Goal: Task Accomplishment & Management: Manage account settings

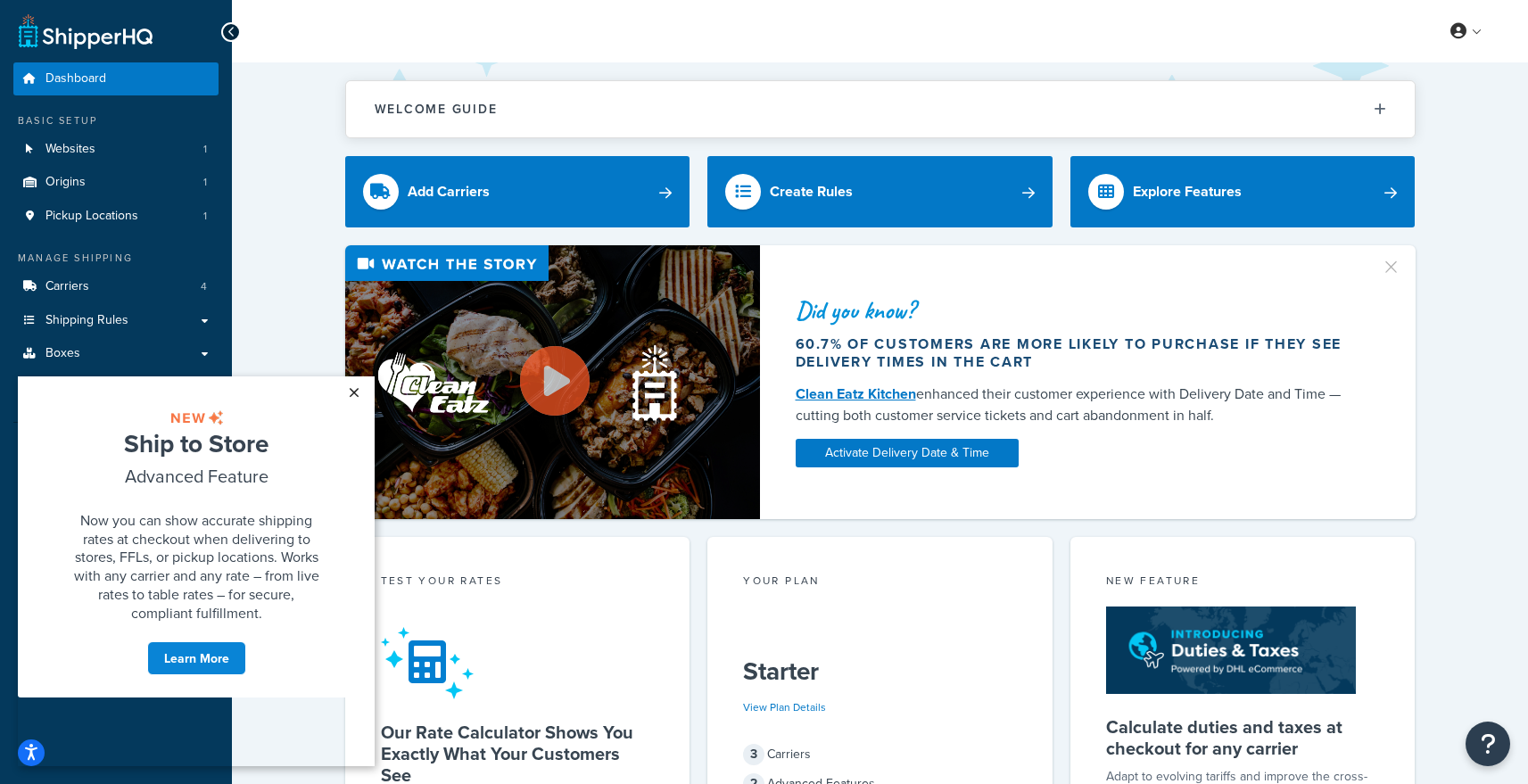
click at [357, 389] on link "×" at bounding box center [354, 392] width 31 height 32
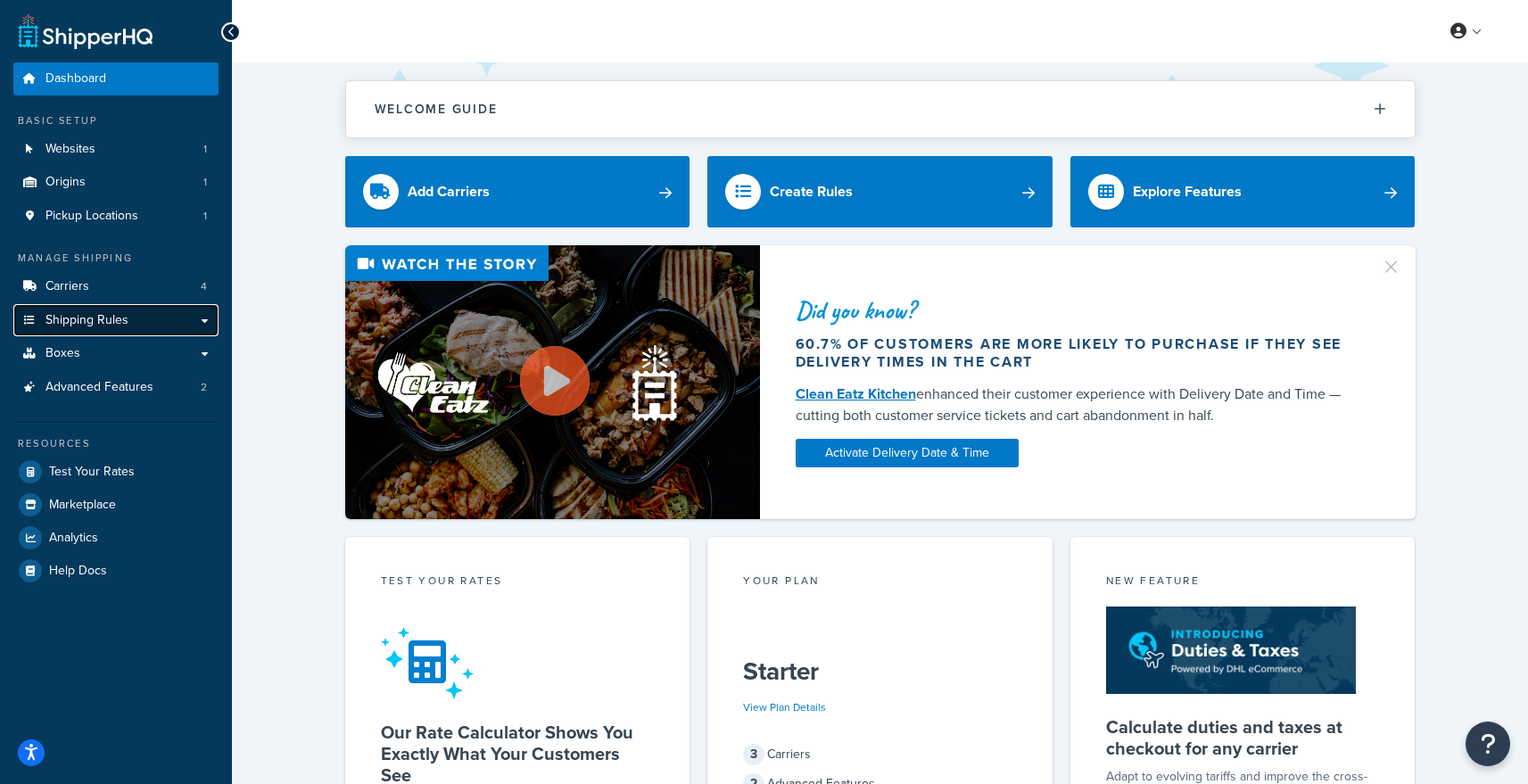
click at [128, 322] on link "Shipping Rules" at bounding box center [116, 321] width 205 height 33
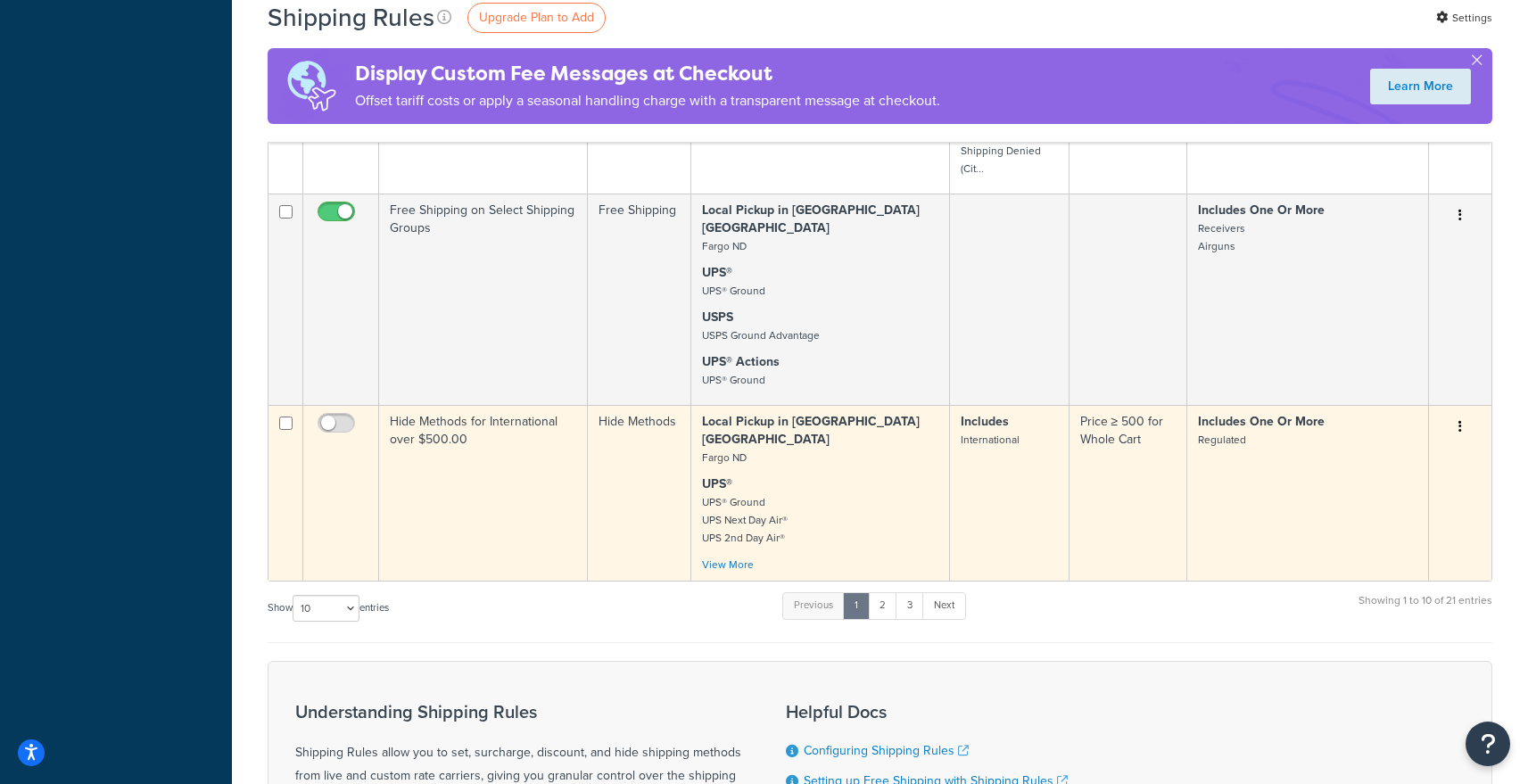
scroll to position [1728, 0]
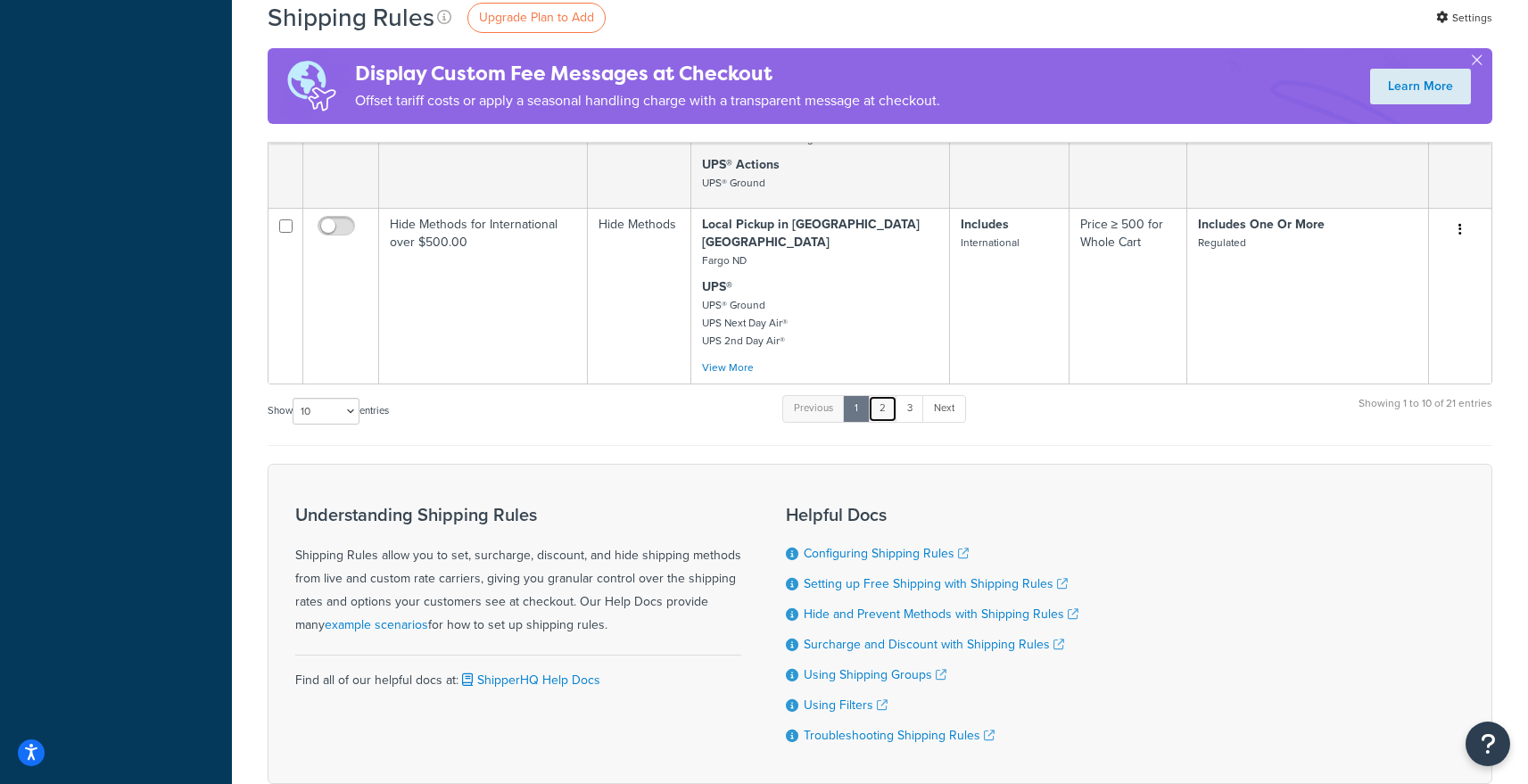
click at [885, 395] on link "2" at bounding box center [883, 408] width 29 height 26
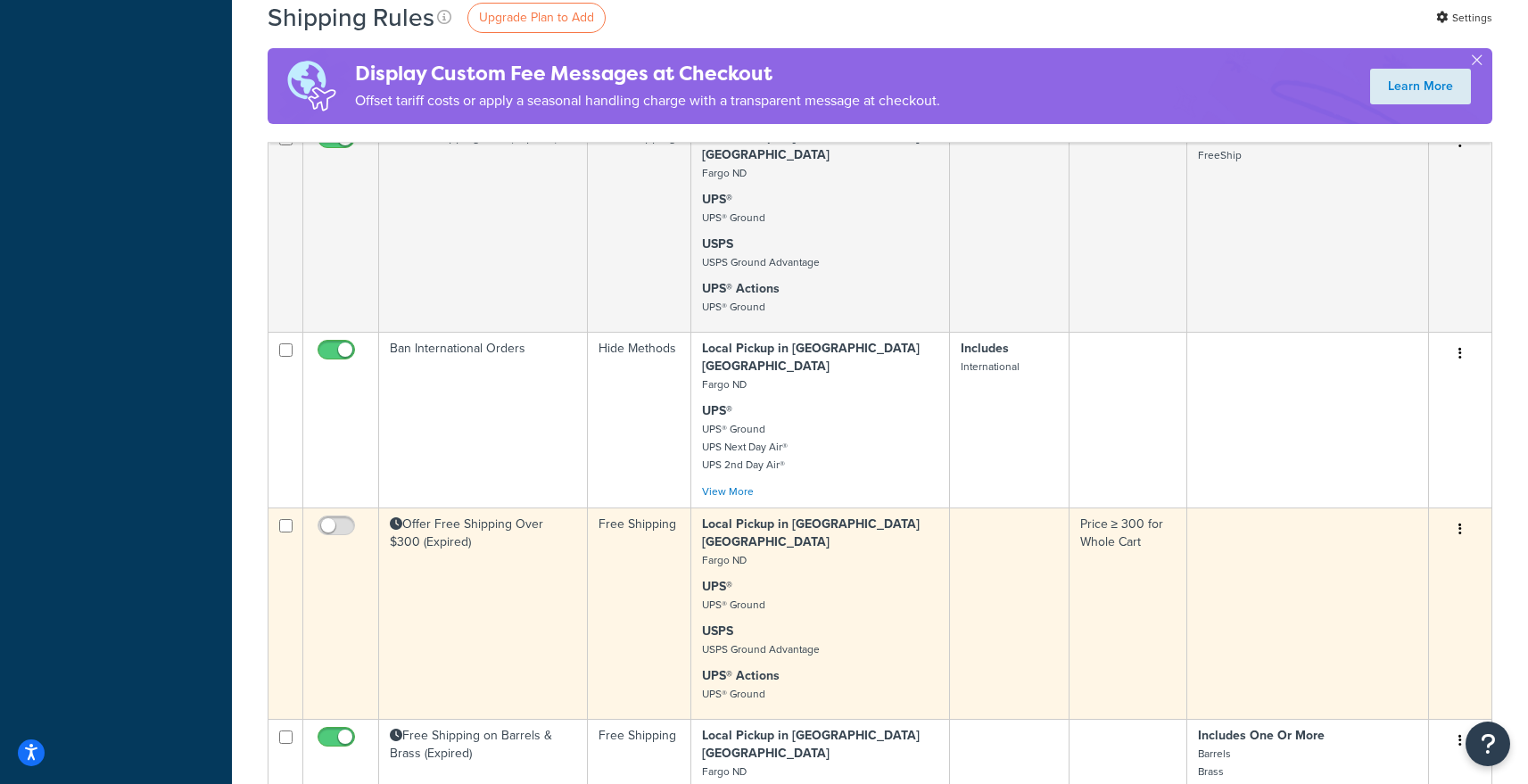
scroll to position [1140, 0]
click at [537, 505] on td "Offer Free Shipping Over $300 (Expired)" at bounding box center [484, 611] width 209 height 211
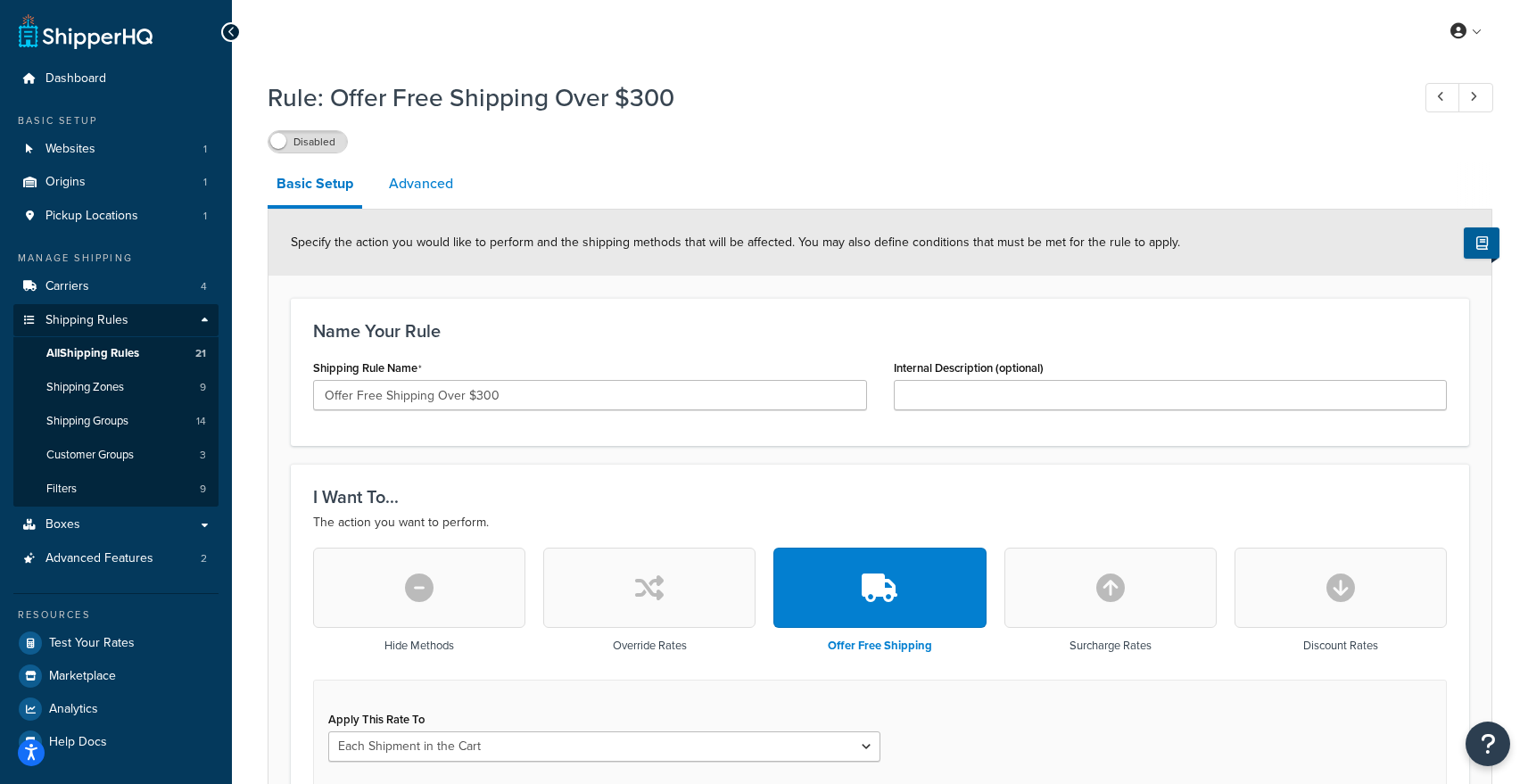
click at [409, 176] on link "Advanced" at bounding box center [421, 184] width 82 height 43
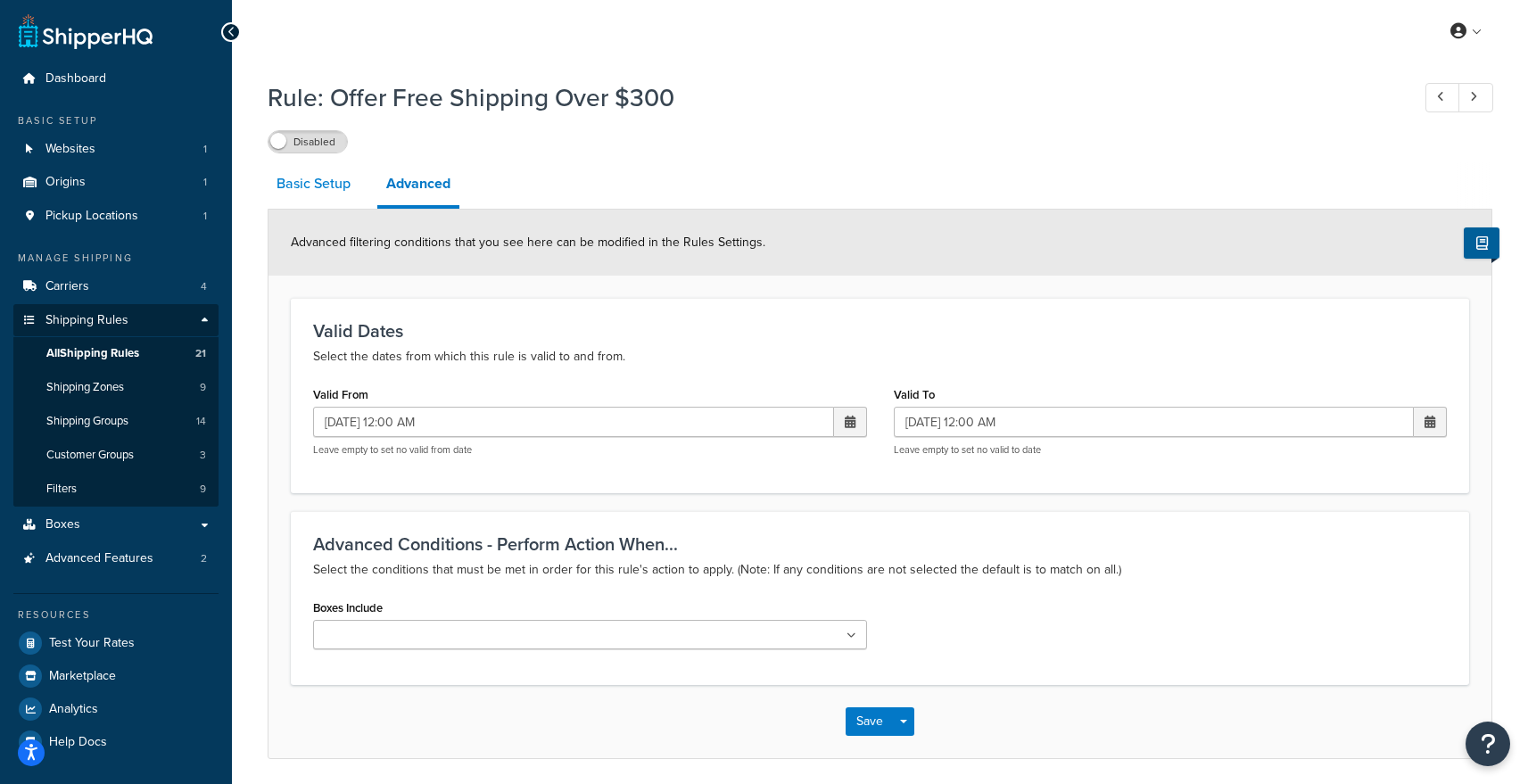
click at [306, 191] on link "Basic Setup" at bounding box center [314, 184] width 92 height 43
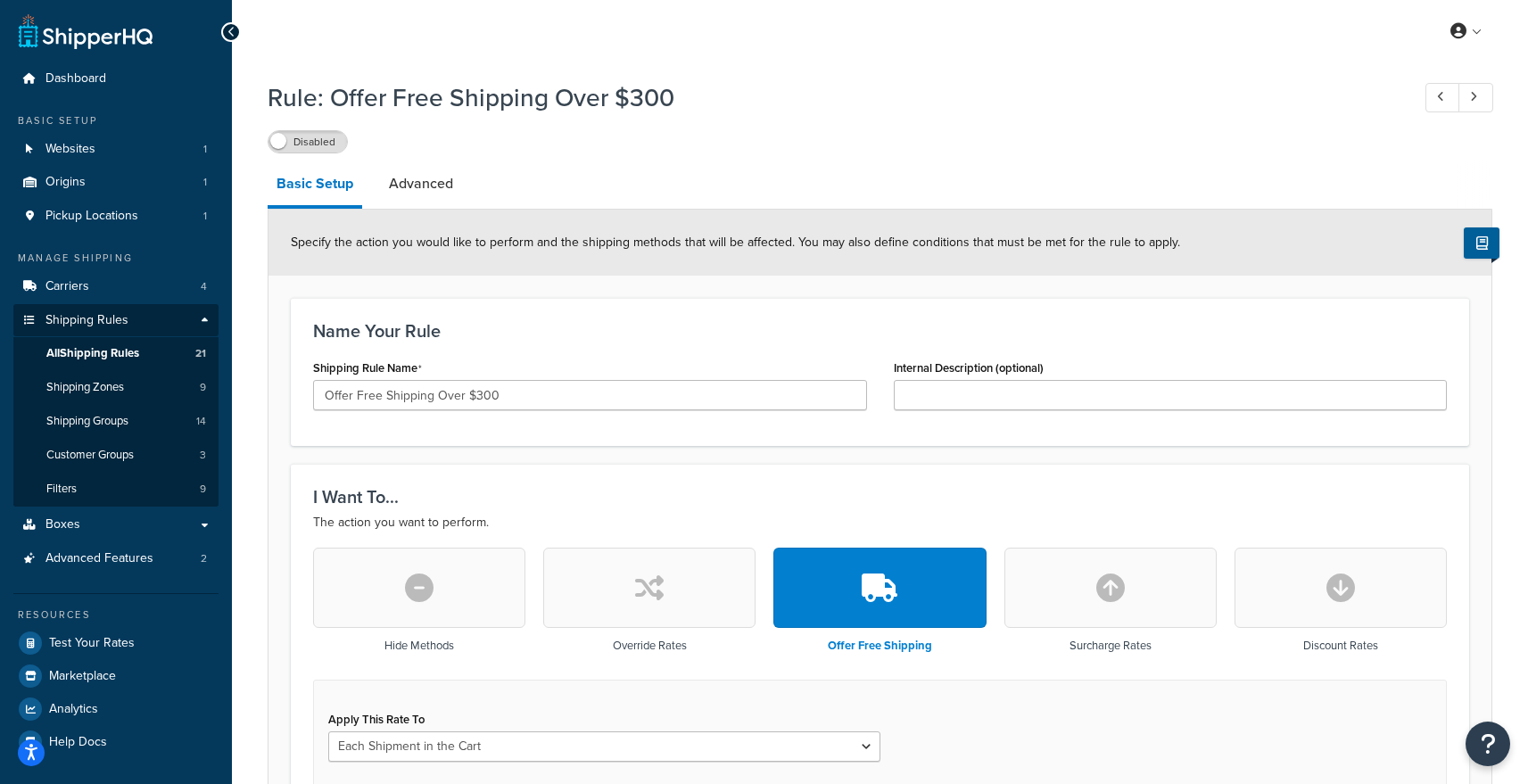
click at [228, 34] on icon at bounding box center [232, 31] width 8 height 13
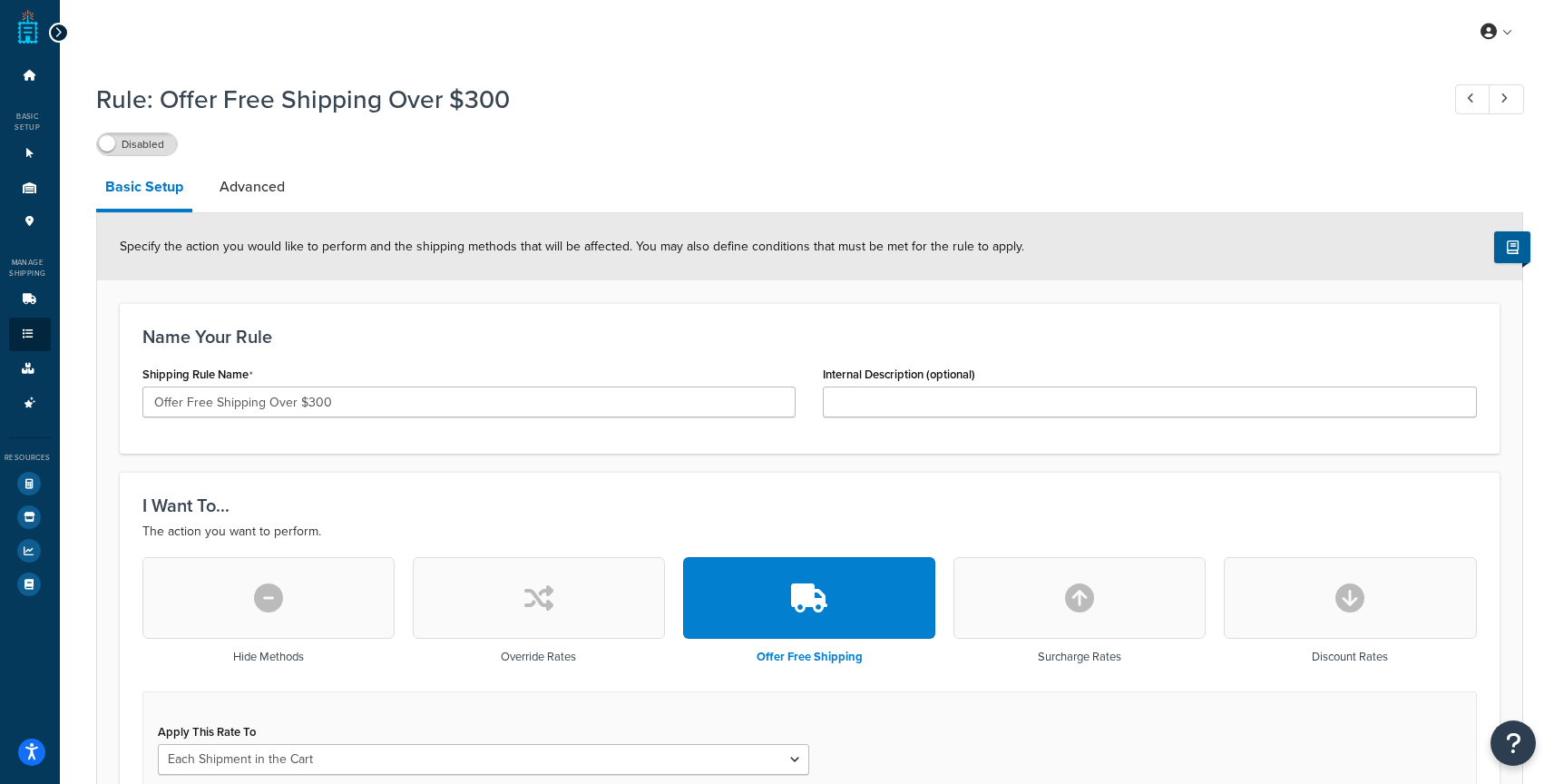
click at [63, 41] on div "My Profile Billing Global Settings Contact Us Logout" at bounding box center [809, 32] width 1500 height 64
click at [58, 37] on icon at bounding box center [59, 32] width 8 height 13
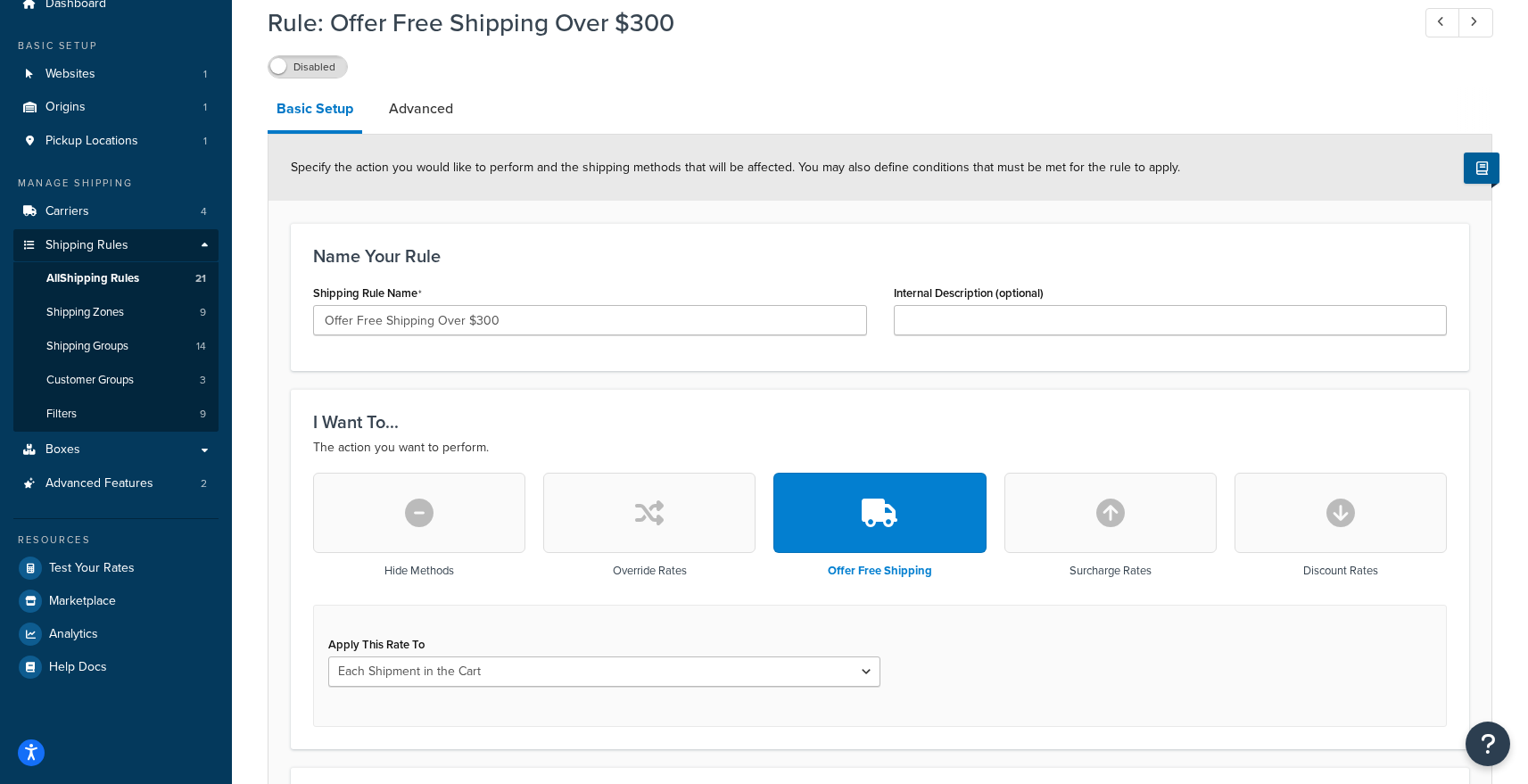
scroll to position [98, 0]
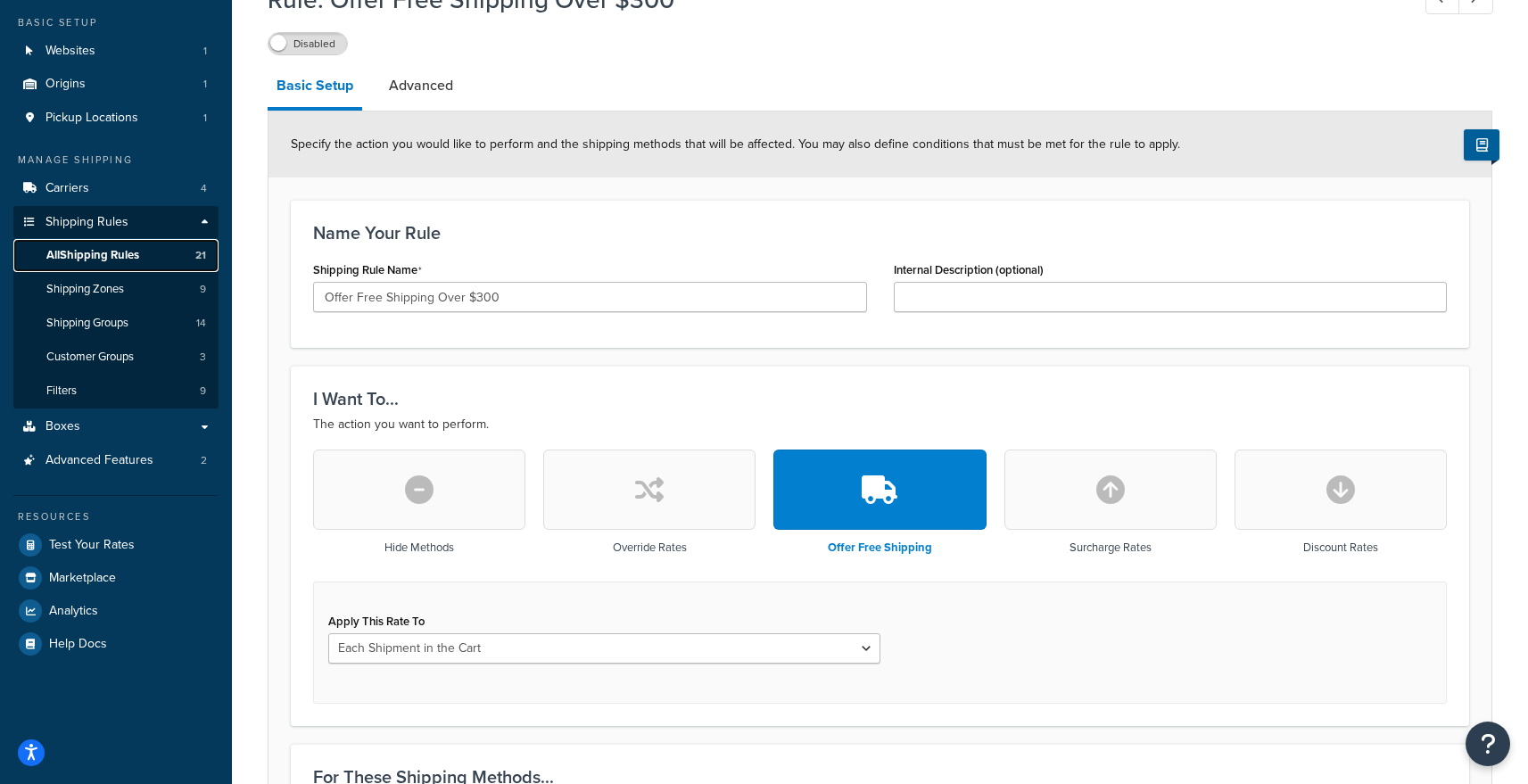
click at [147, 254] on link "All Shipping Rules 21" at bounding box center [116, 256] width 205 height 33
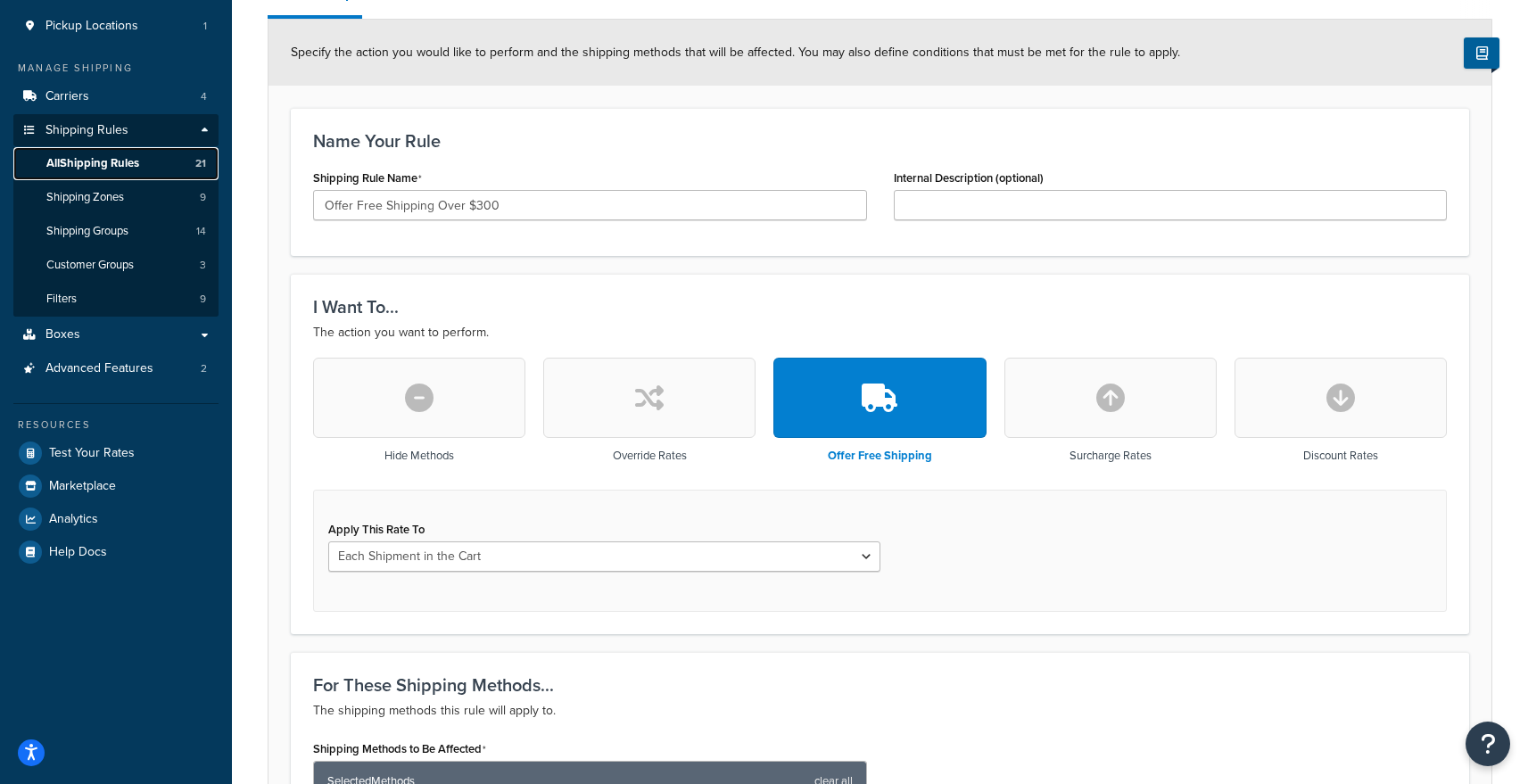
scroll to position [176, 0]
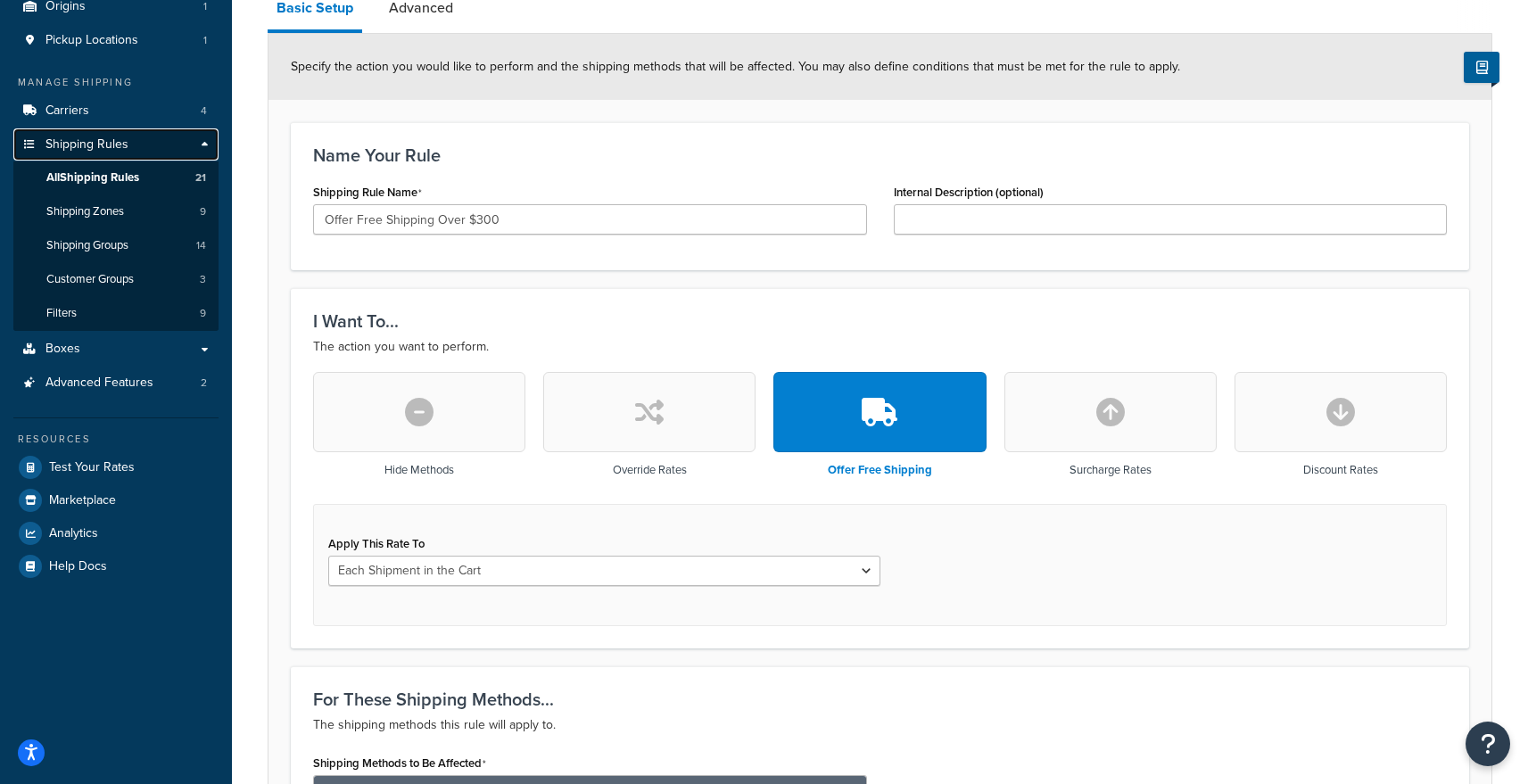
click at [84, 149] on span "Shipping Rules" at bounding box center [87, 146] width 83 height 16
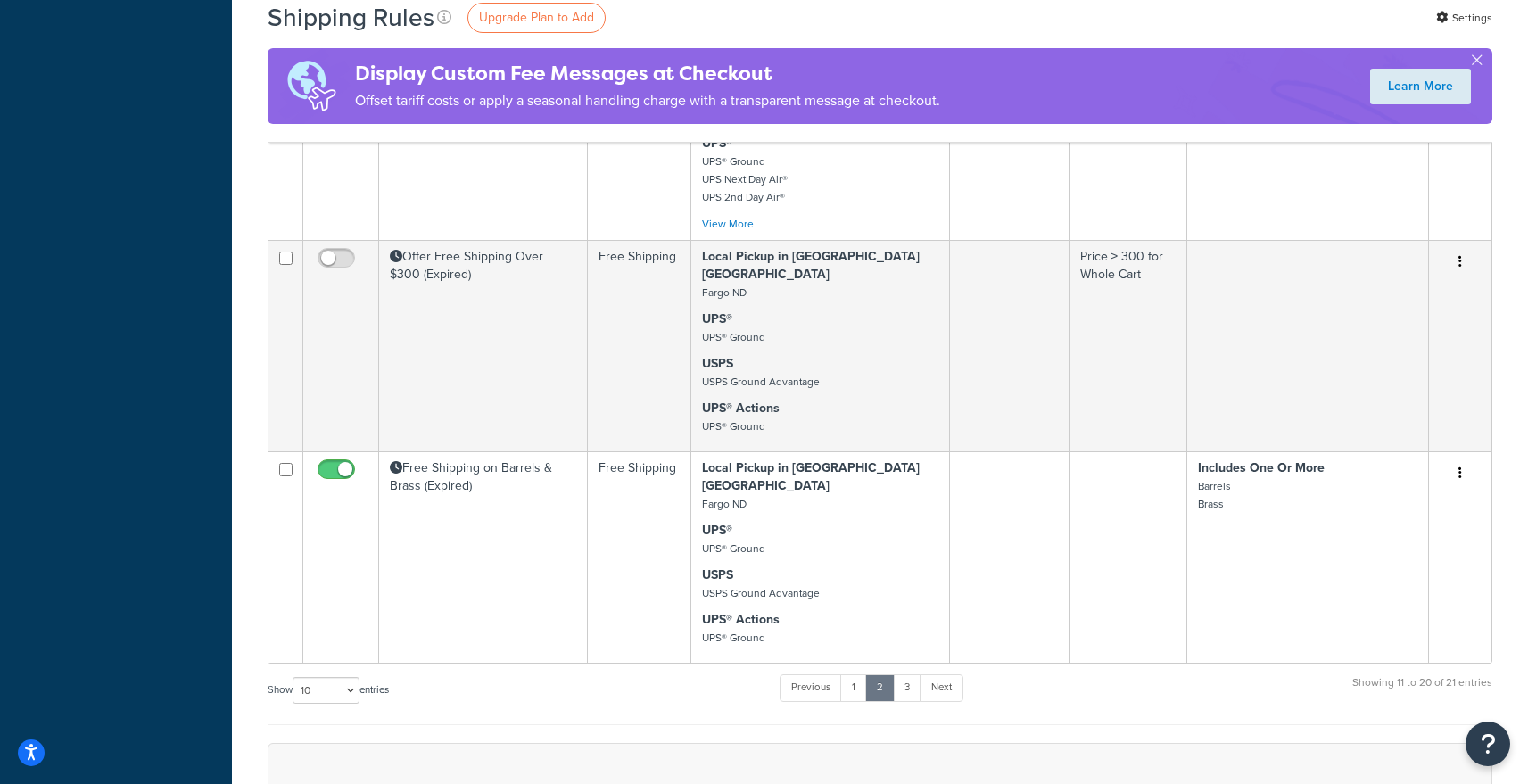
scroll to position [1421, 0]
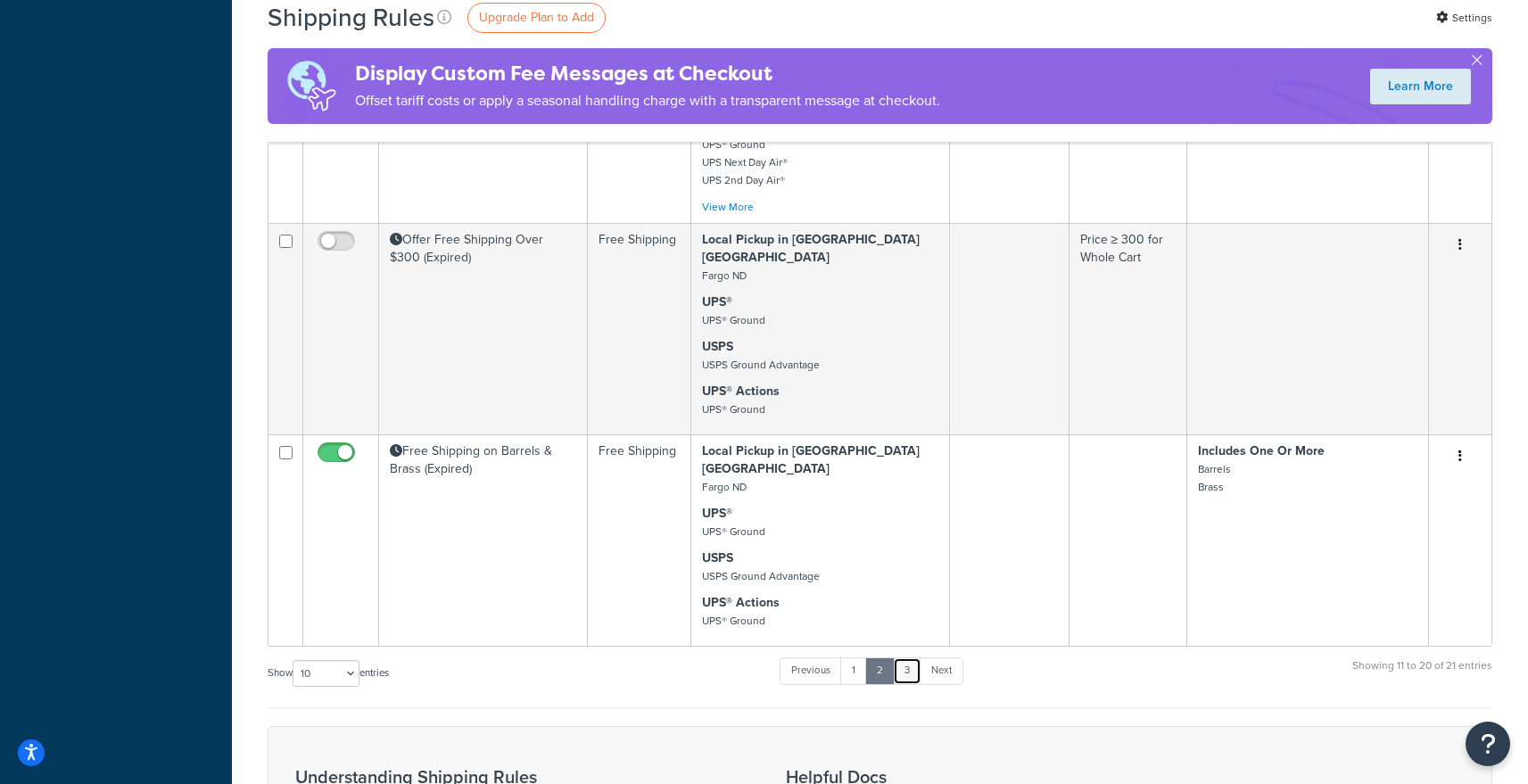
click at [917, 658] on link "3" at bounding box center [907, 671] width 28 height 26
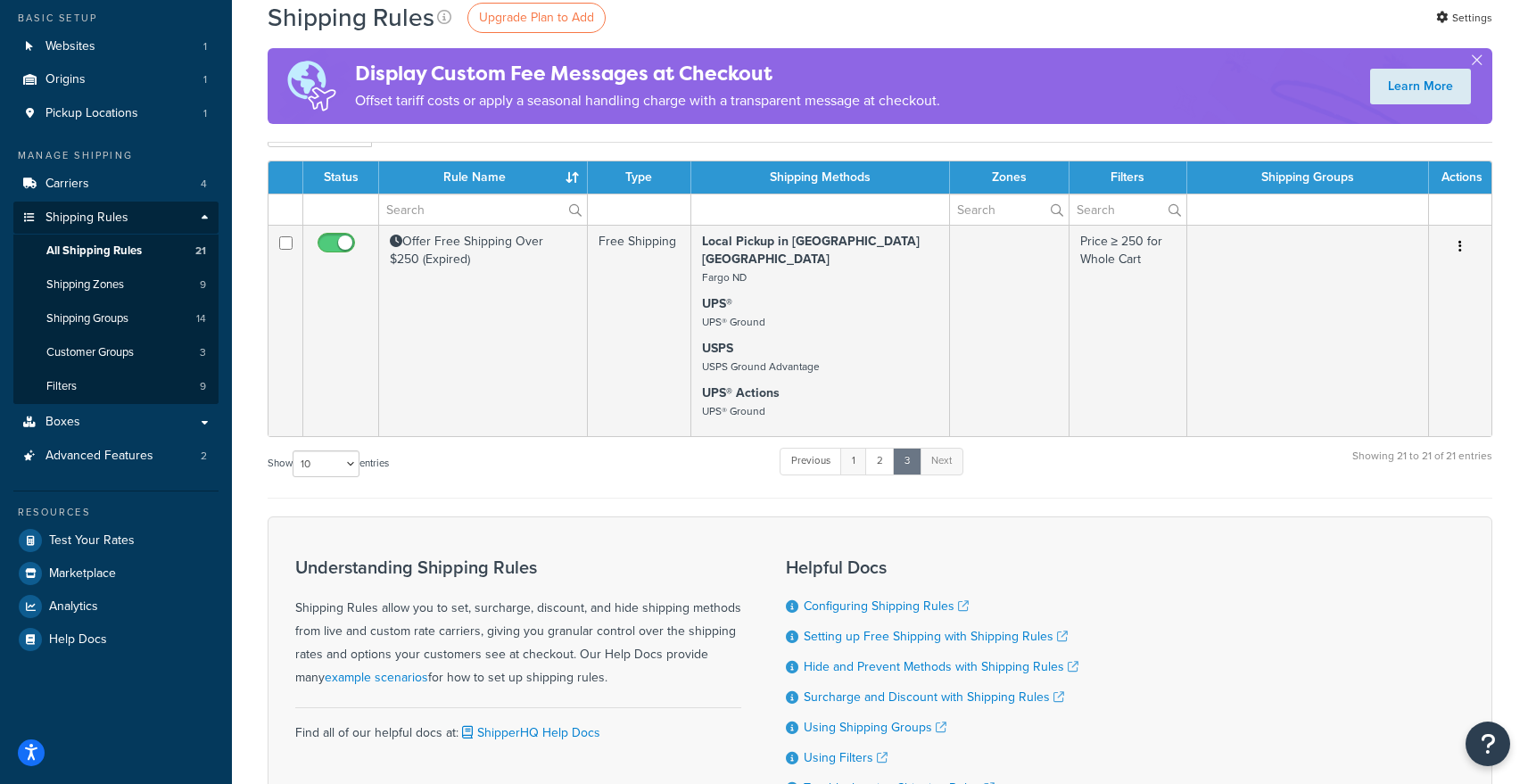
scroll to position [0, 0]
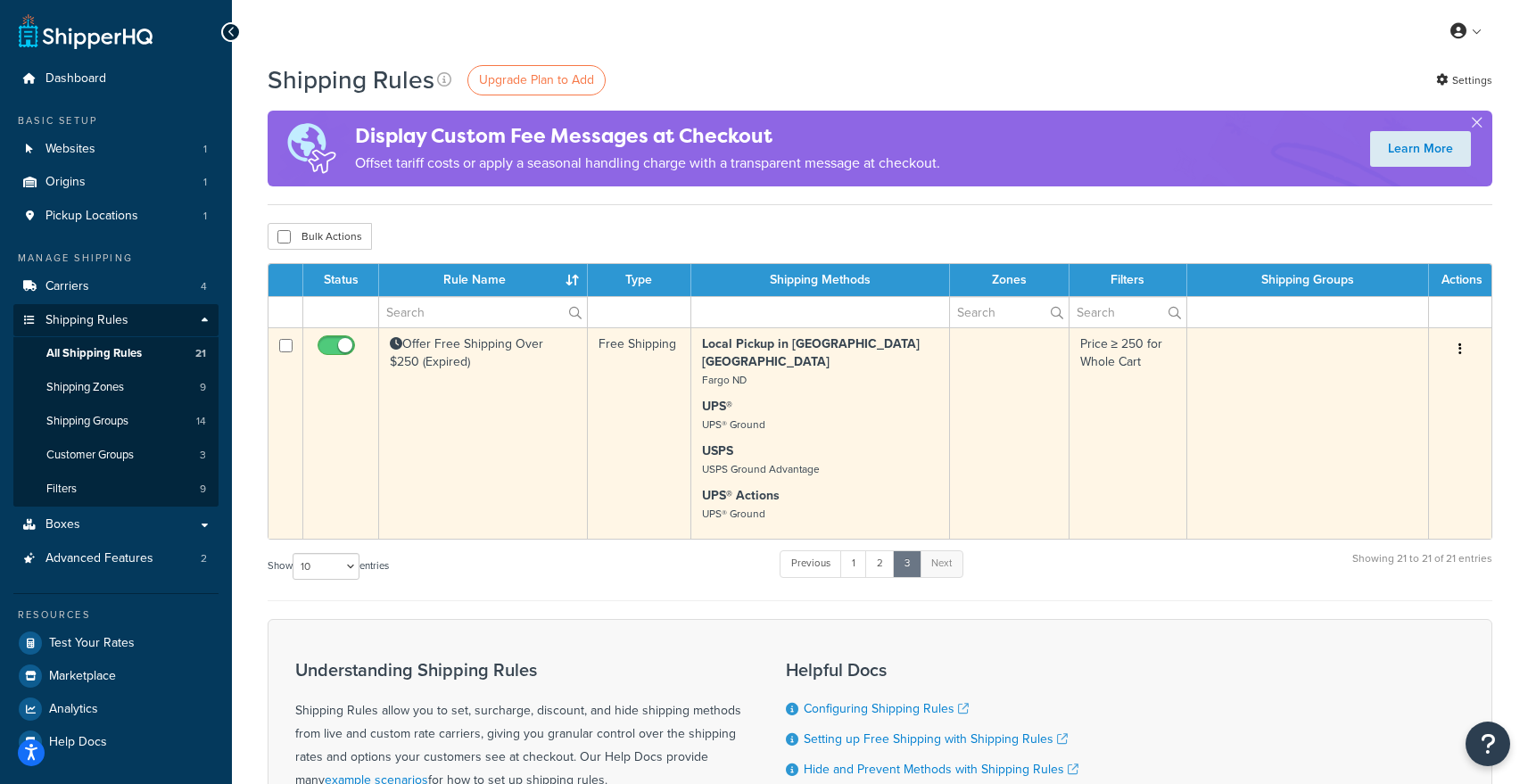
click at [504, 350] on td "Offer Free Shipping Over $250 (Expired)" at bounding box center [484, 433] width 209 height 211
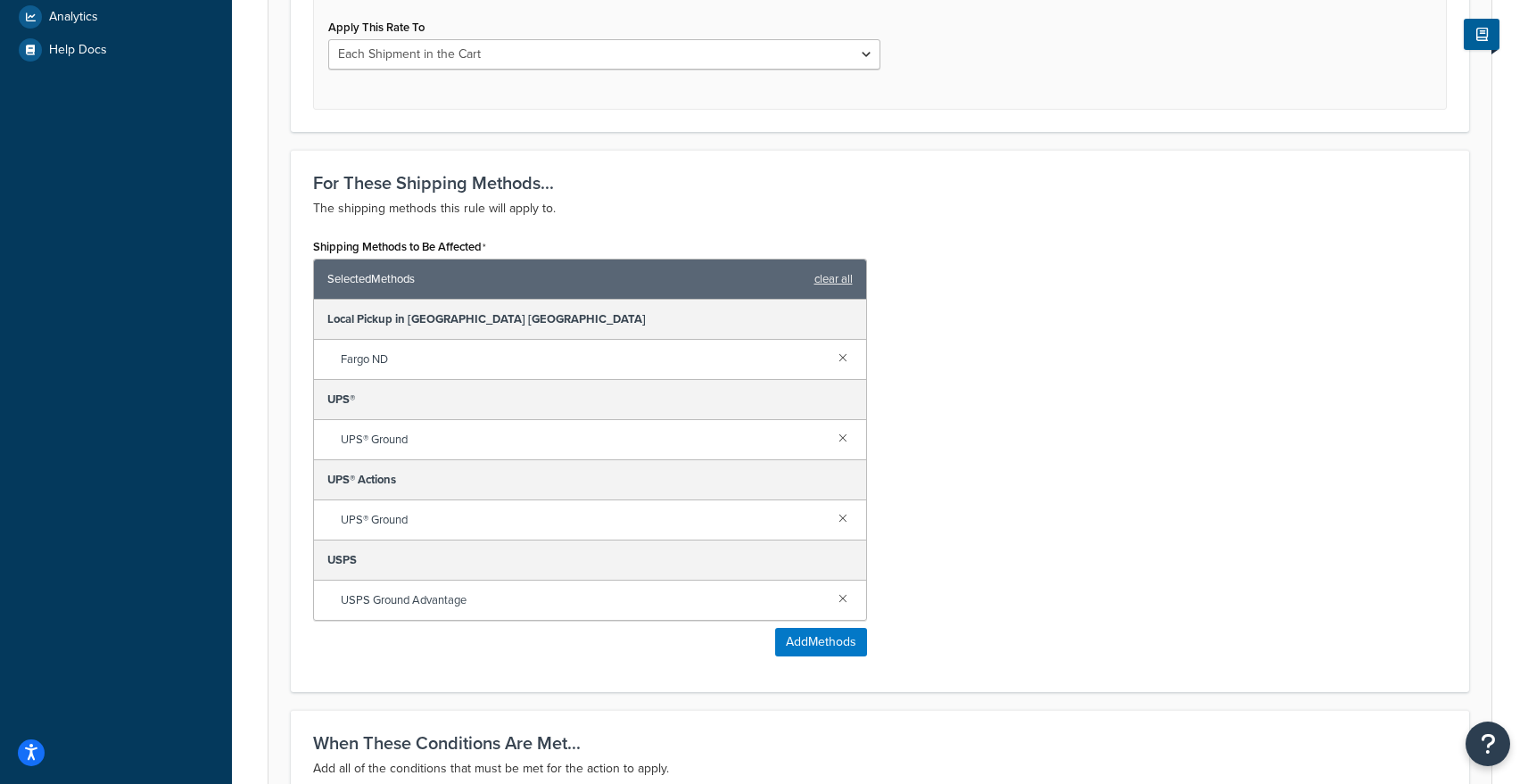
scroll to position [694, 0]
